Goal: Register for event/course

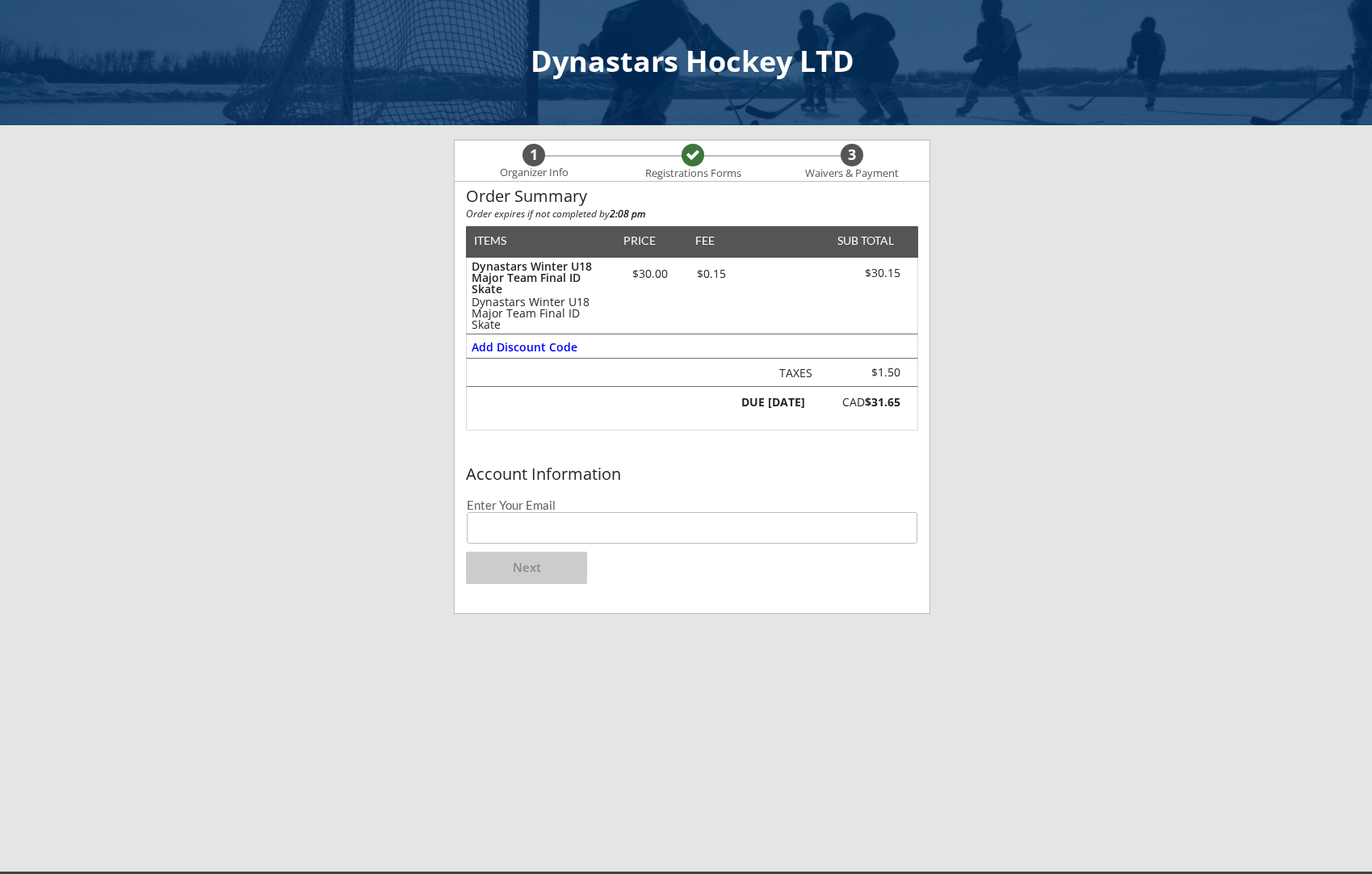
click at [487, 528] on input "email" at bounding box center [692, 527] width 451 height 31
type input "[PERSON_NAME][EMAIL_ADDRESS][DOMAIN_NAME]"
click at [532, 564] on button "Next" at bounding box center [527, 568] width 122 height 32
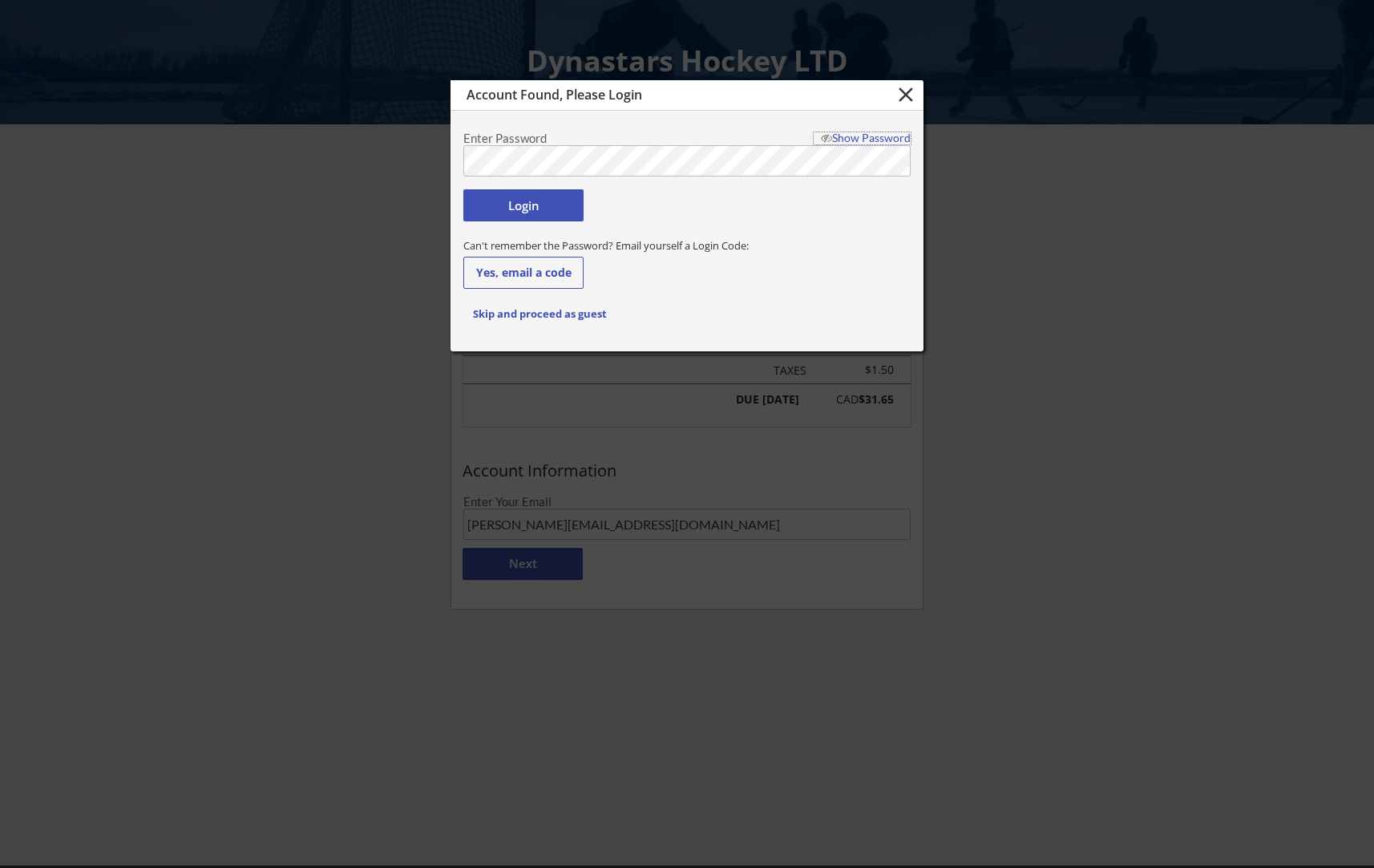
click at [834, 135] on div "Show Password" at bounding box center [862, 137] width 97 height 11
click at [508, 208] on button "Login" at bounding box center [524, 205] width 121 height 32
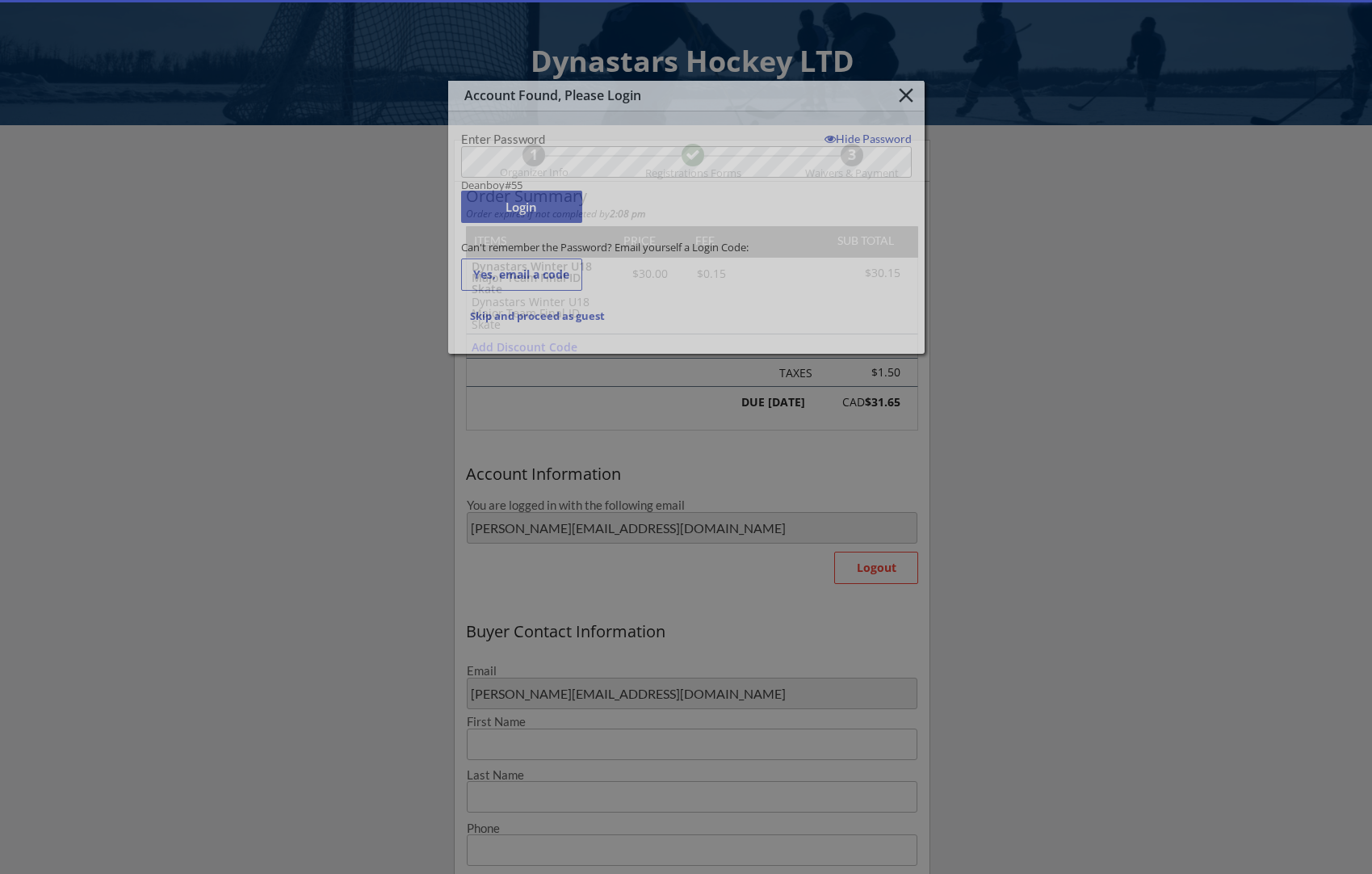
type input "[PERSON_NAME]"
type input "[PHONE_NUMBER]"
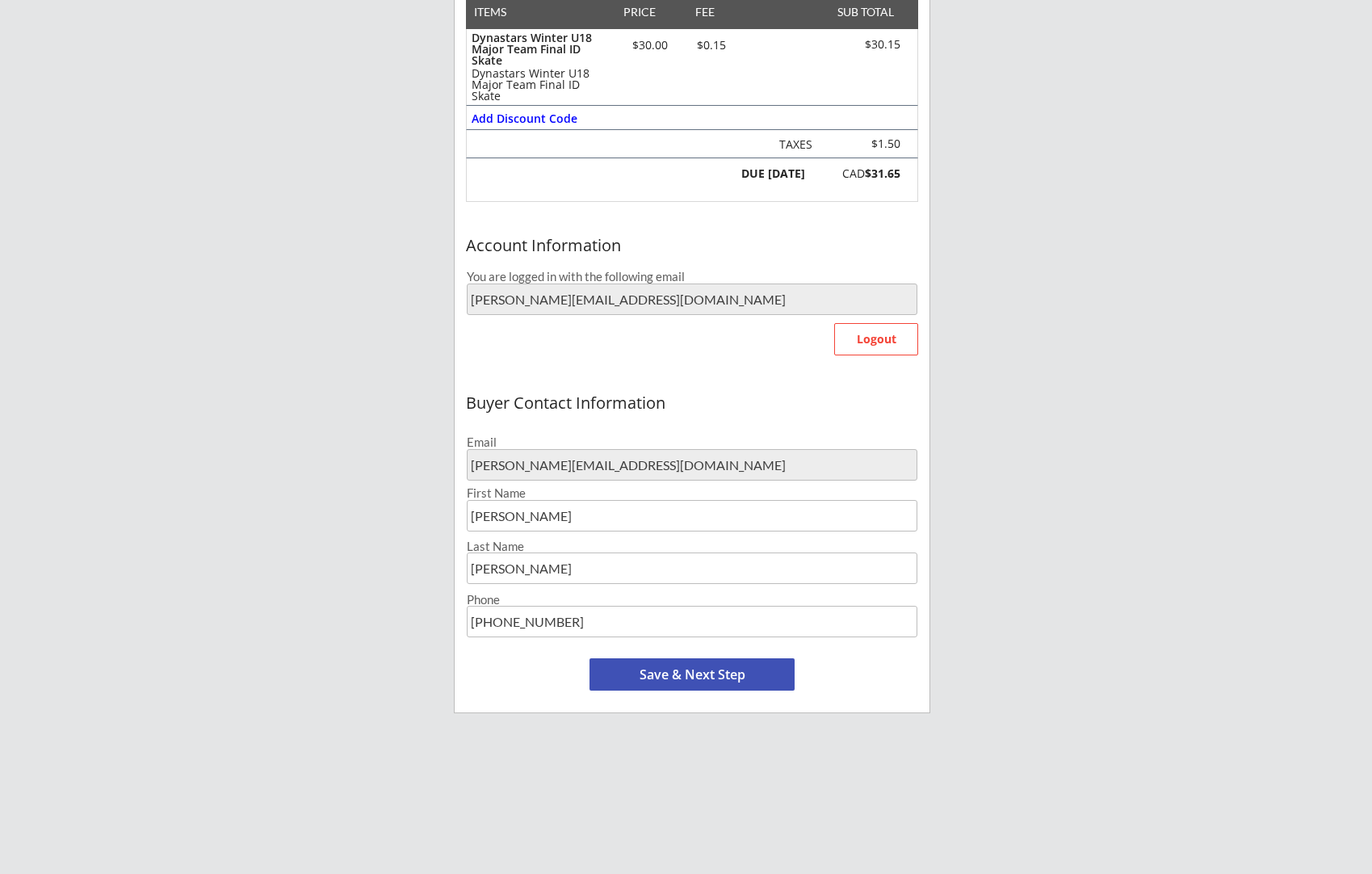
scroll to position [380, 0]
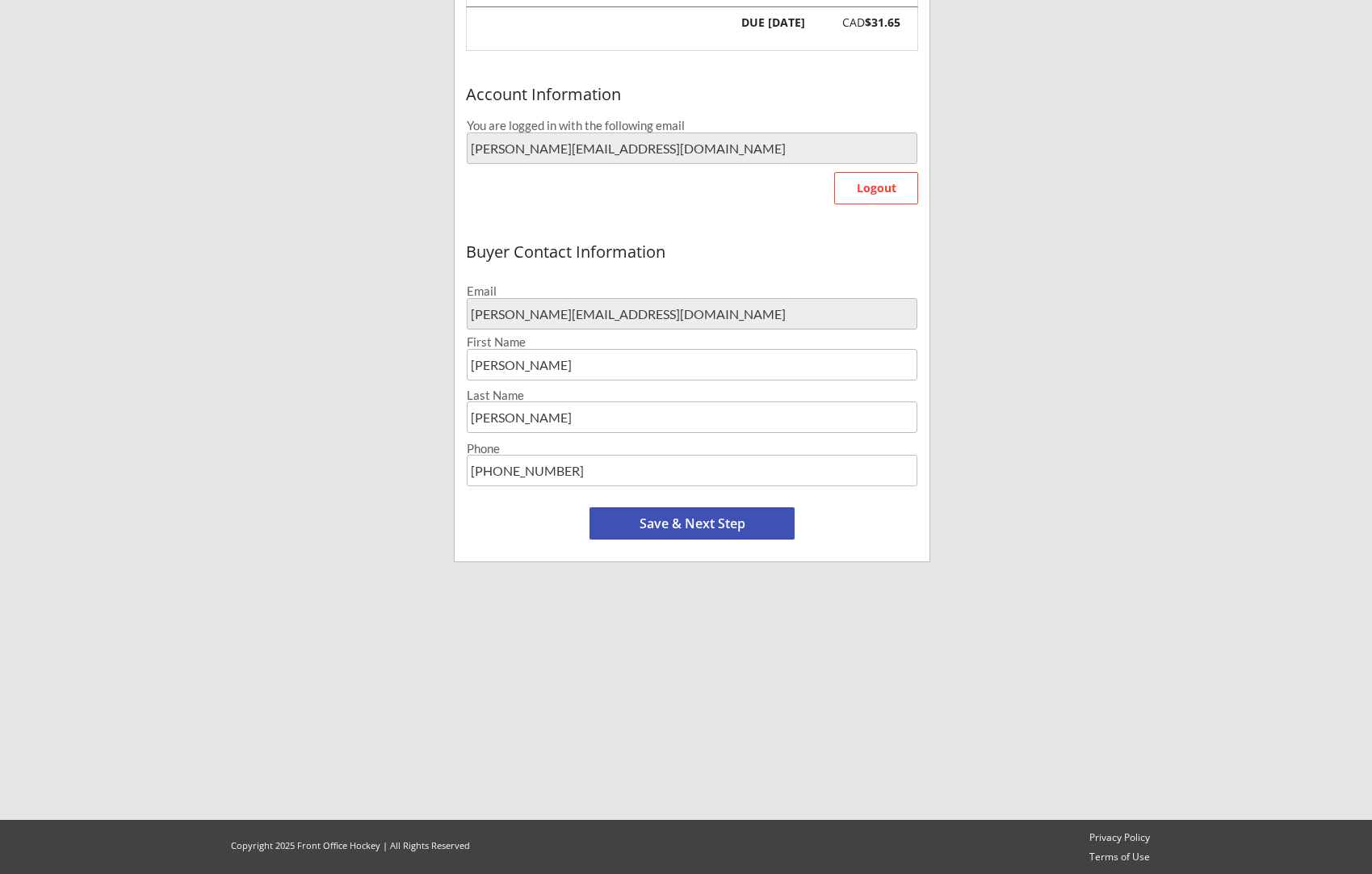
click at [681, 520] on button "Save & Next Step" at bounding box center [692, 523] width 205 height 32
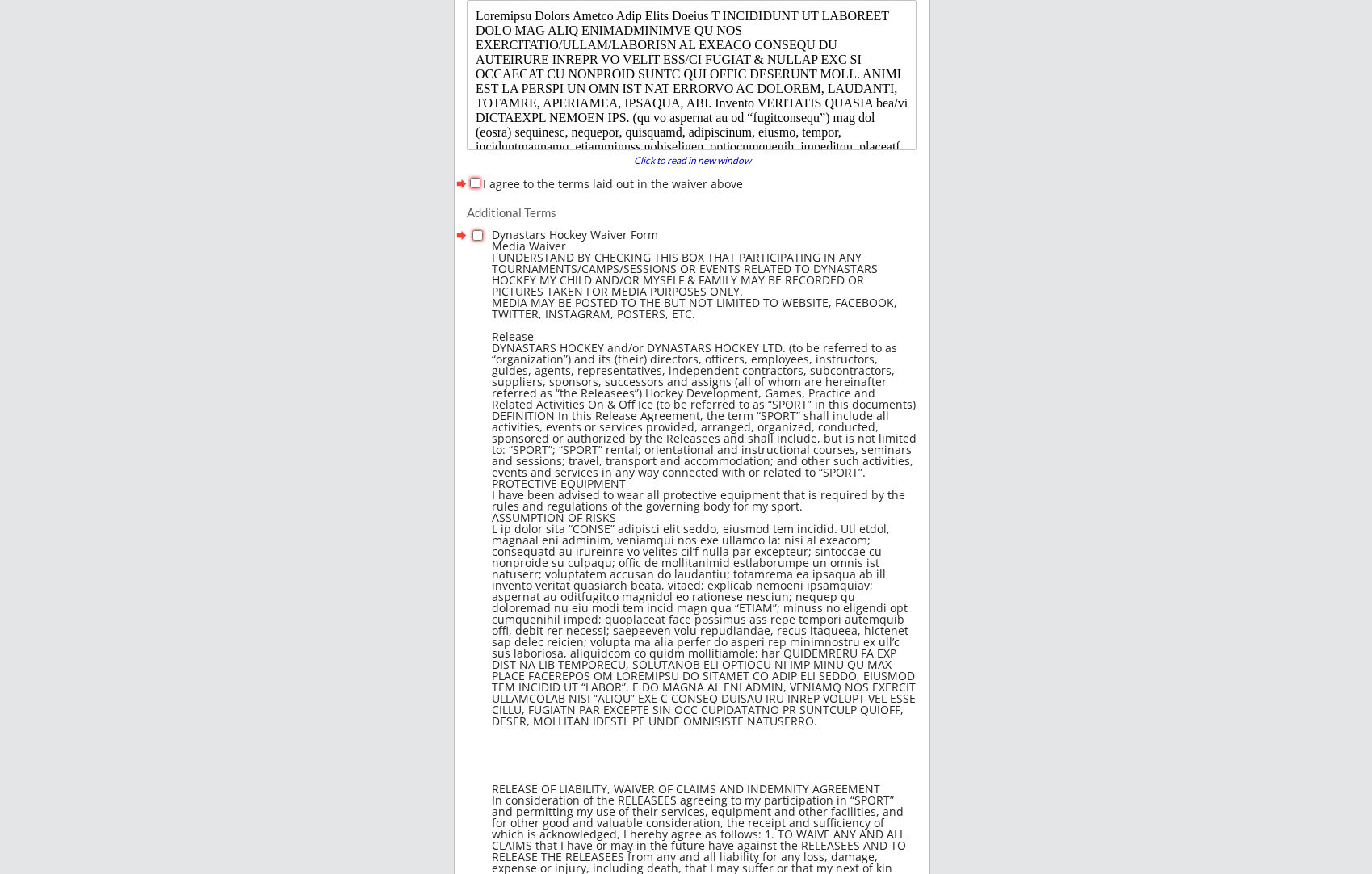
scroll to position [123, 0]
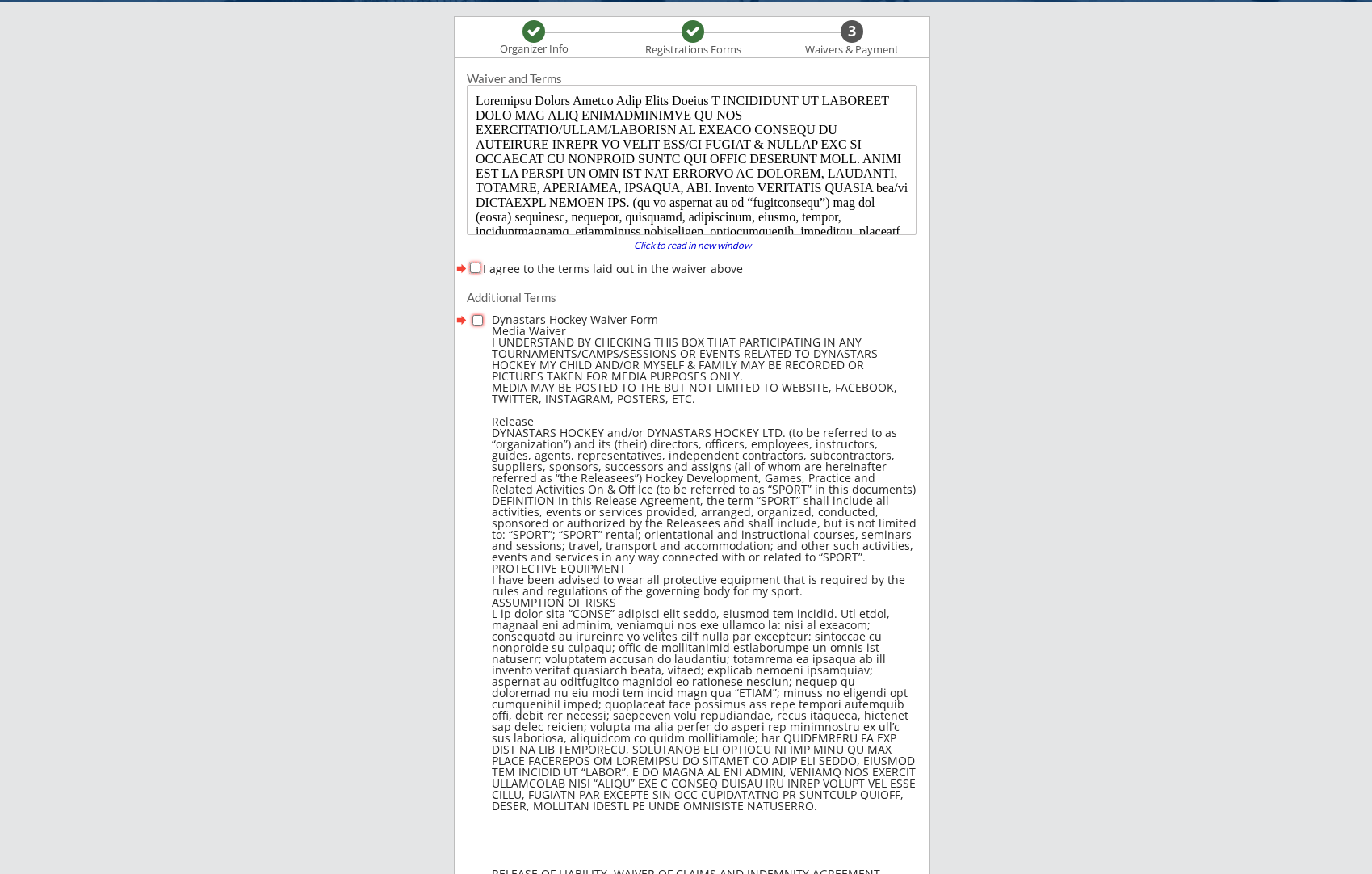
click at [477, 272] on input "I agree to the terms laid out in the waiver above" at bounding box center [475, 267] width 10 height 10
checkbox input "true"
click at [476, 321] on input "checkbox" at bounding box center [478, 320] width 10 height 10
checkbox input "true"
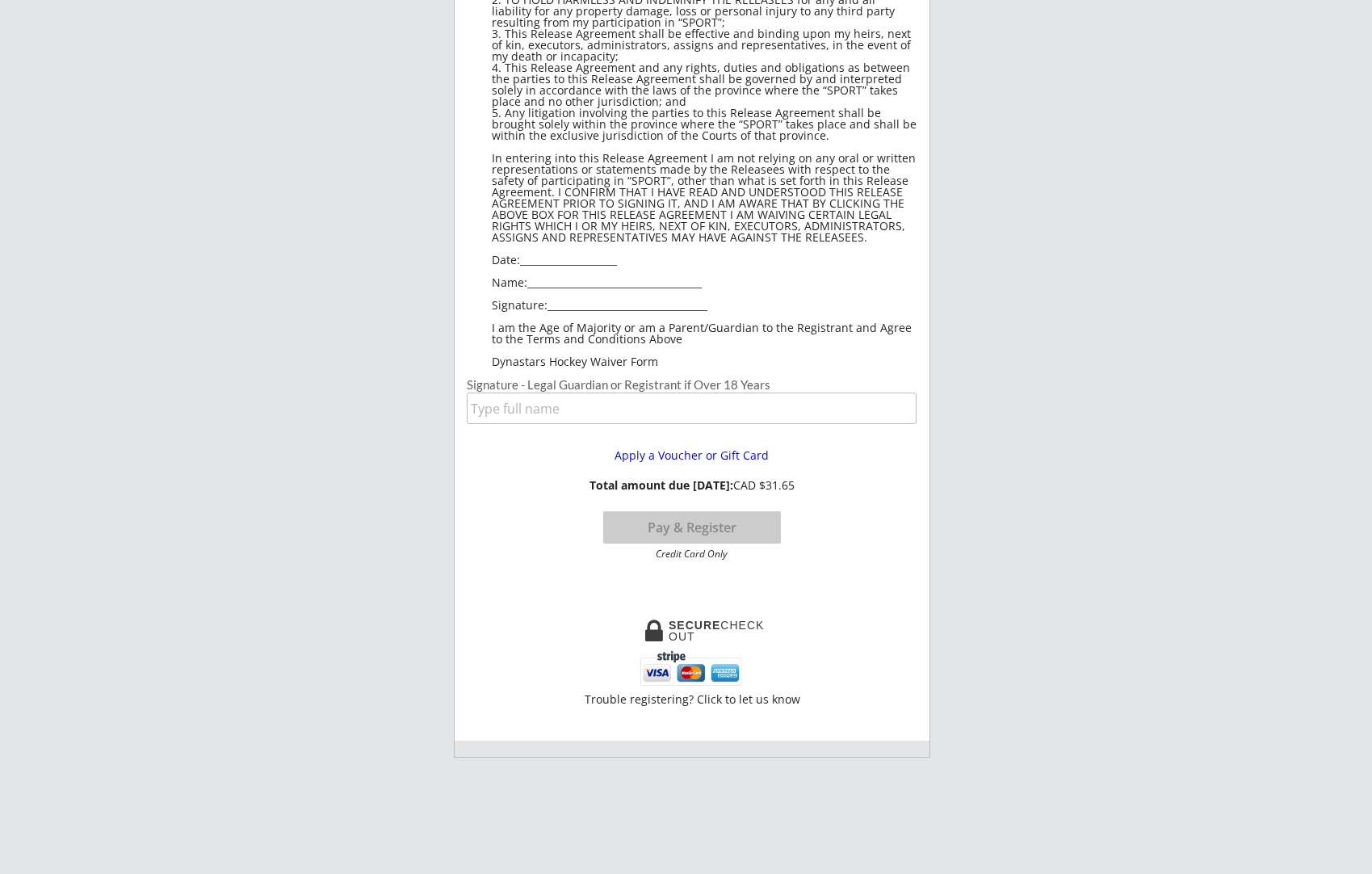
scroll to position [1189, 0]
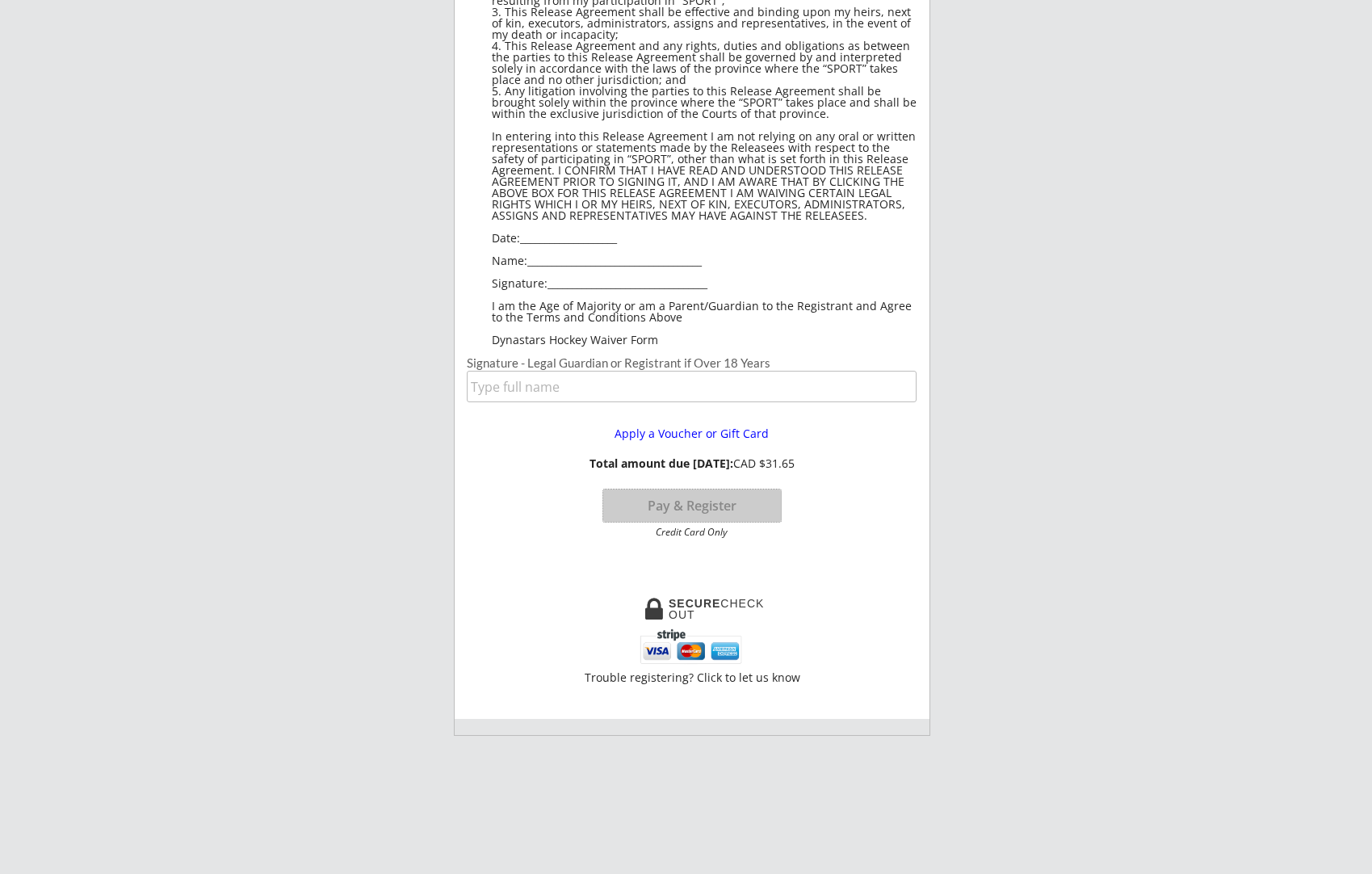
click at [688, 510] on button "Pay & Register" at bounding box center [692, 505] width 178 height 32
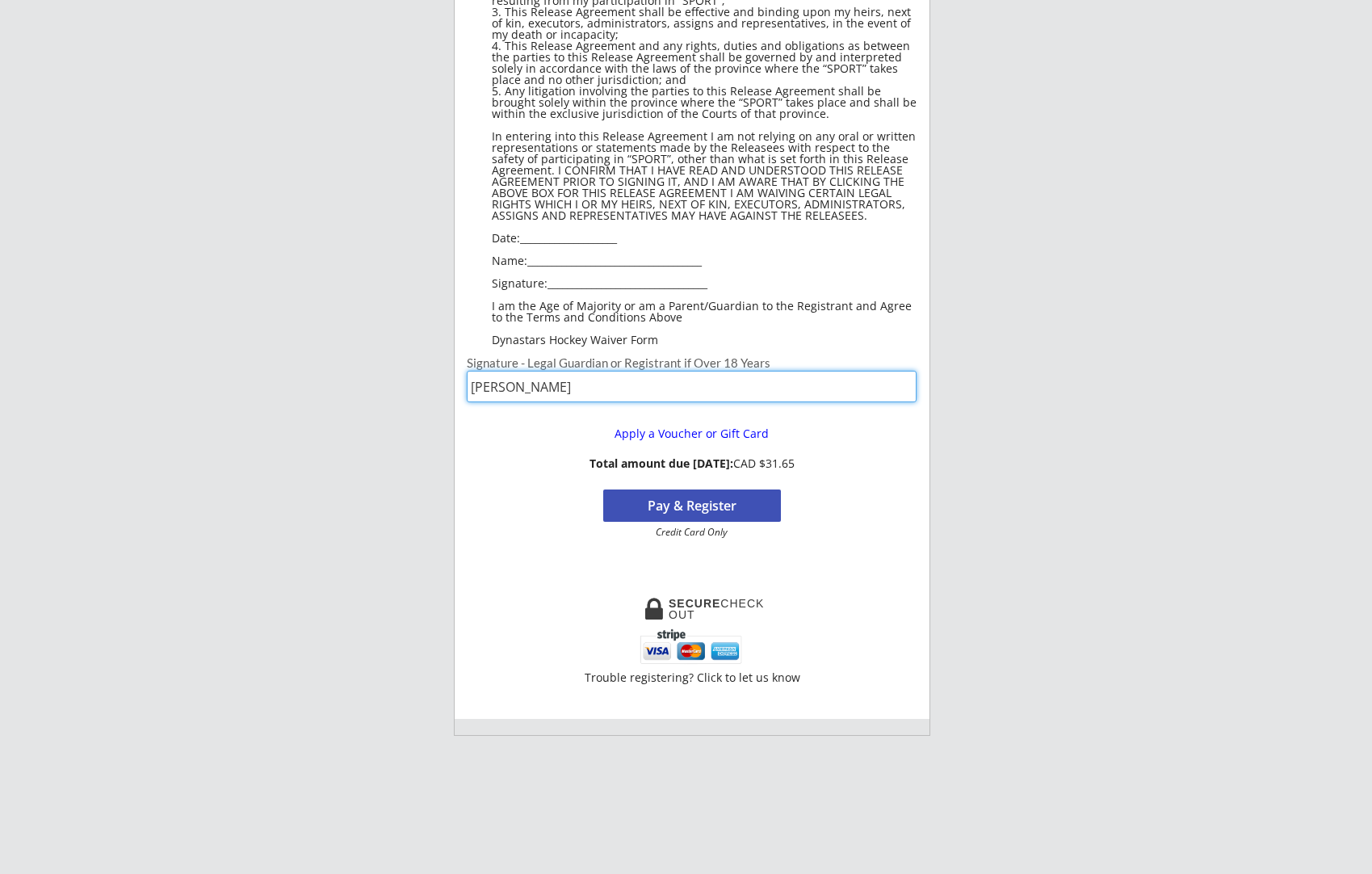
type input "[PERSON_NAME]"
click at [679, 507] on button "Pay & Register" at bounding box center [692, 505] width 178 height 32
